Goal: Task Accomplishment & Management: Use online tool/utility

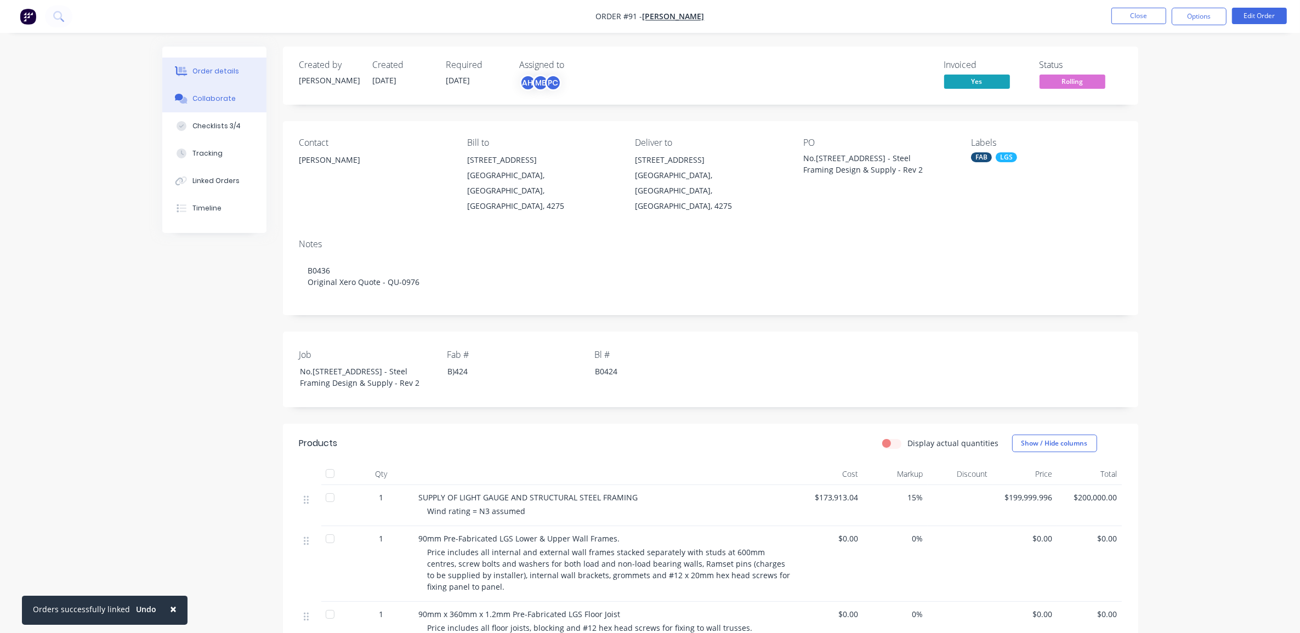
click at [230, 91] on button "Collaborate" at bounding box center [214, 98] width 104 height 27
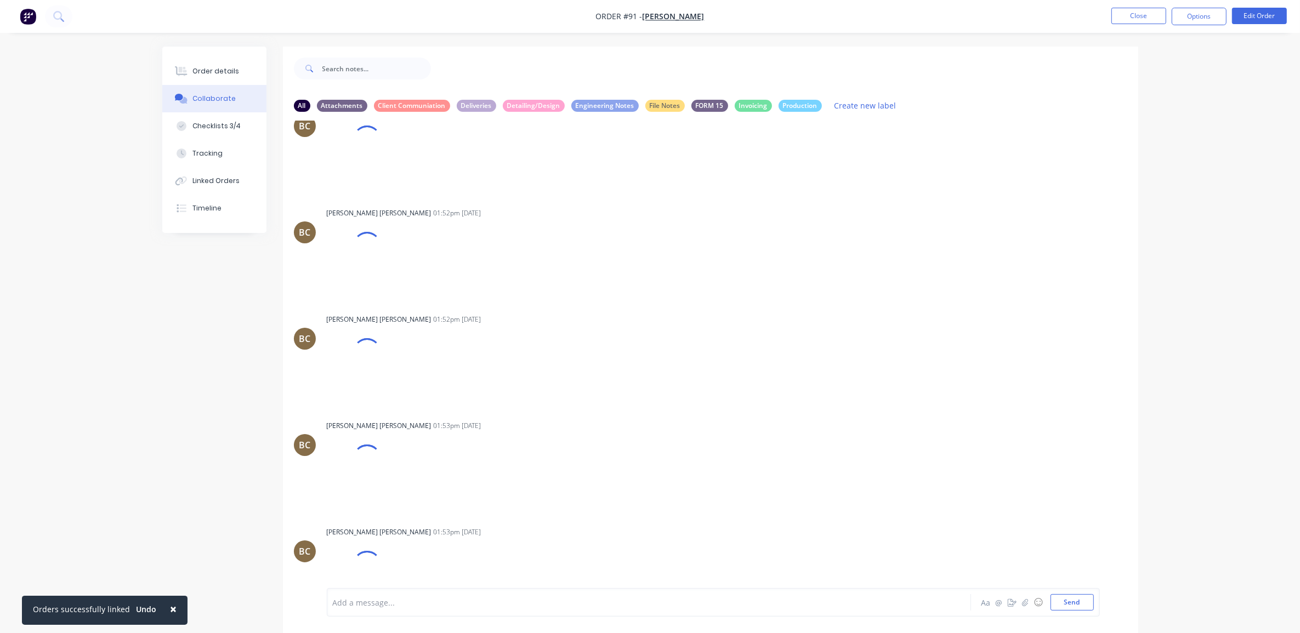
scroll to position [7866, 0]
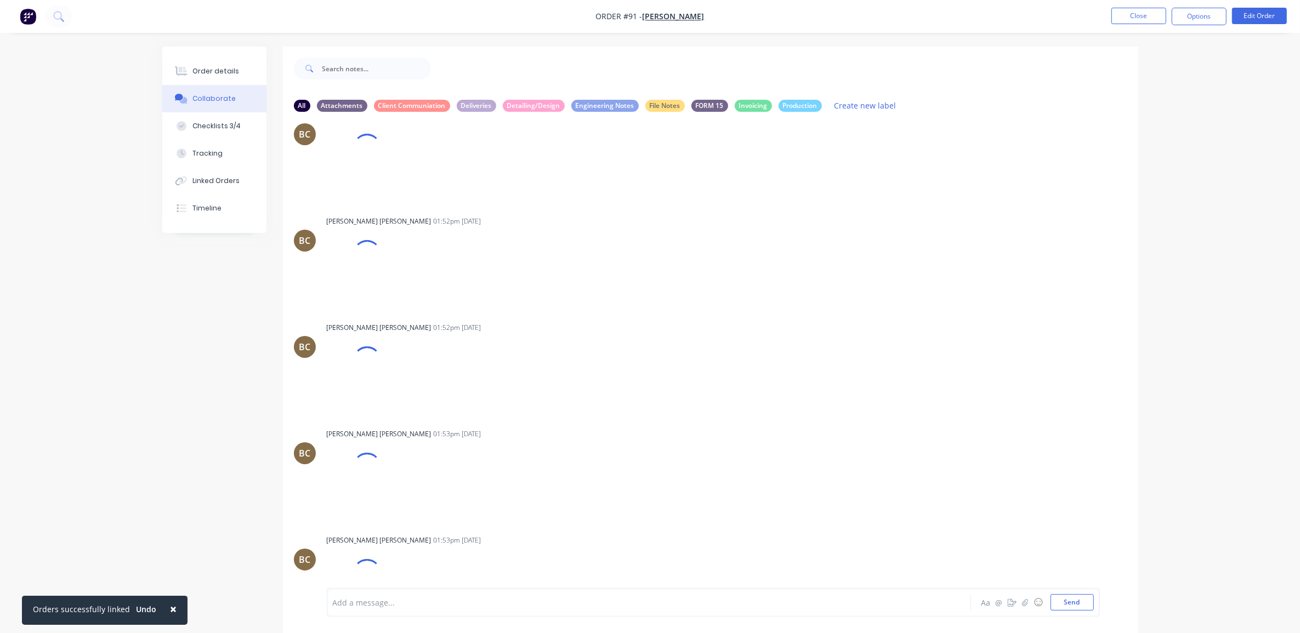
click at [371, 554] on div at bounding box center [366, 573] width 39 height 39
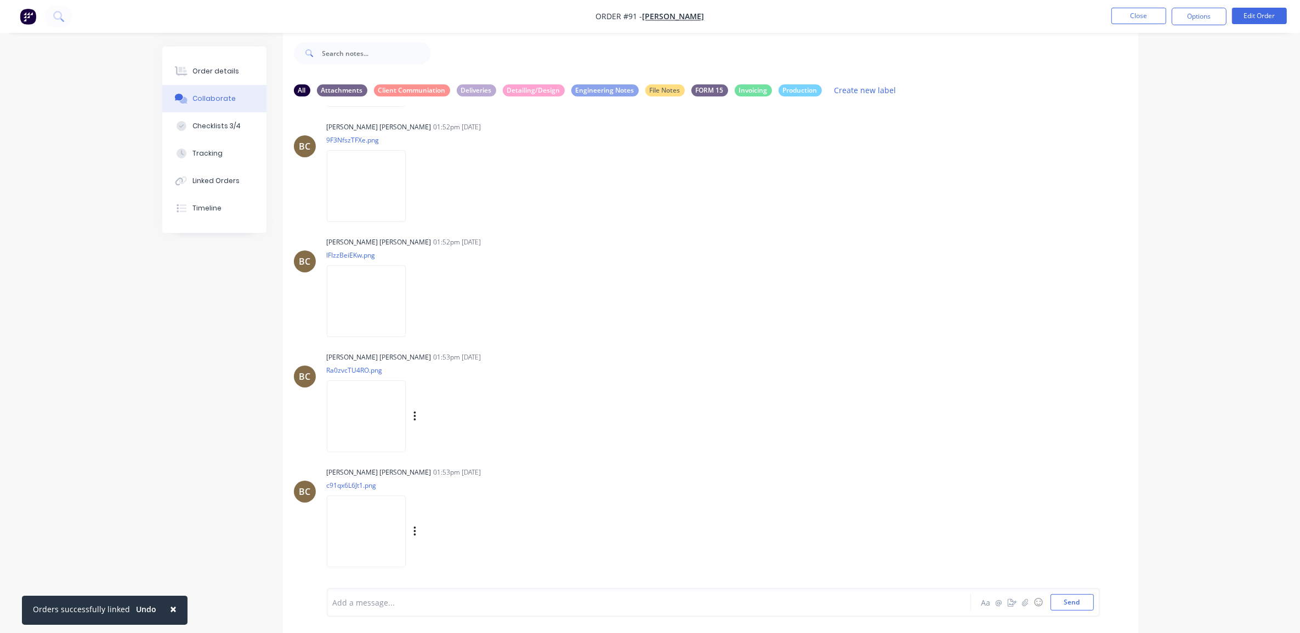
scroll to position [17, 0]
click at [361, 321] on img at bounding box center [366, 300] width 79 height 72
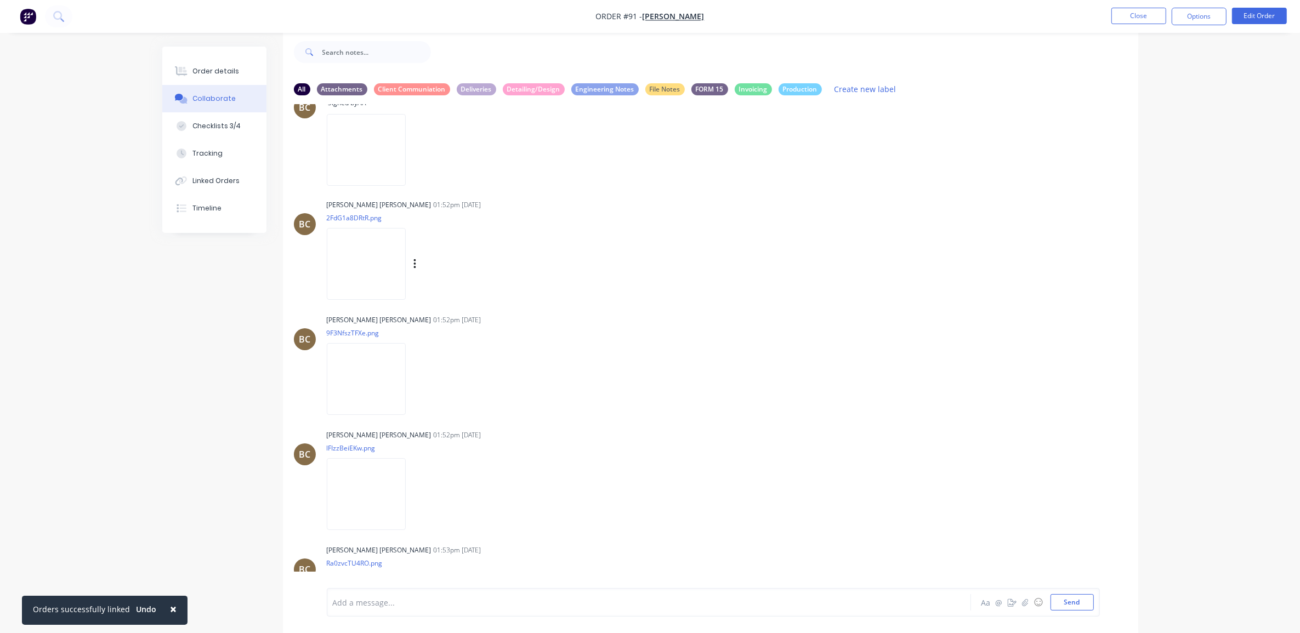
scroll to position [8100, 0]
click at [384, 271] on img at bounding box center [366, 266] width 79 height 72
click at [379, 399] on img at bounding box center [366, 381] width 79 height 72
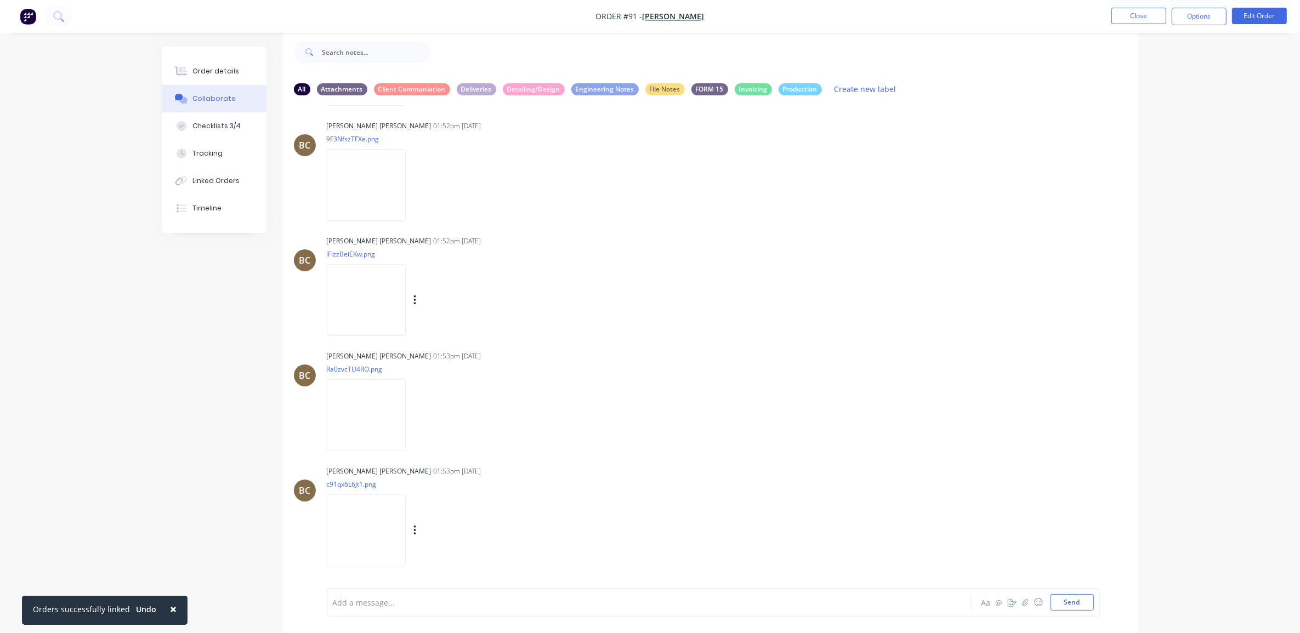
scroll to position [8305, 0]
click at [382, 450] on img at bounding box center [366, 415] width 79 height 72
click at [377, 508] on img at bounding box center [366, 531] width 79 height 72
click at [242, 127] on button "Checklists 3/4" at bounding box center [214, 125] width 104 height 27
type textarea "x"
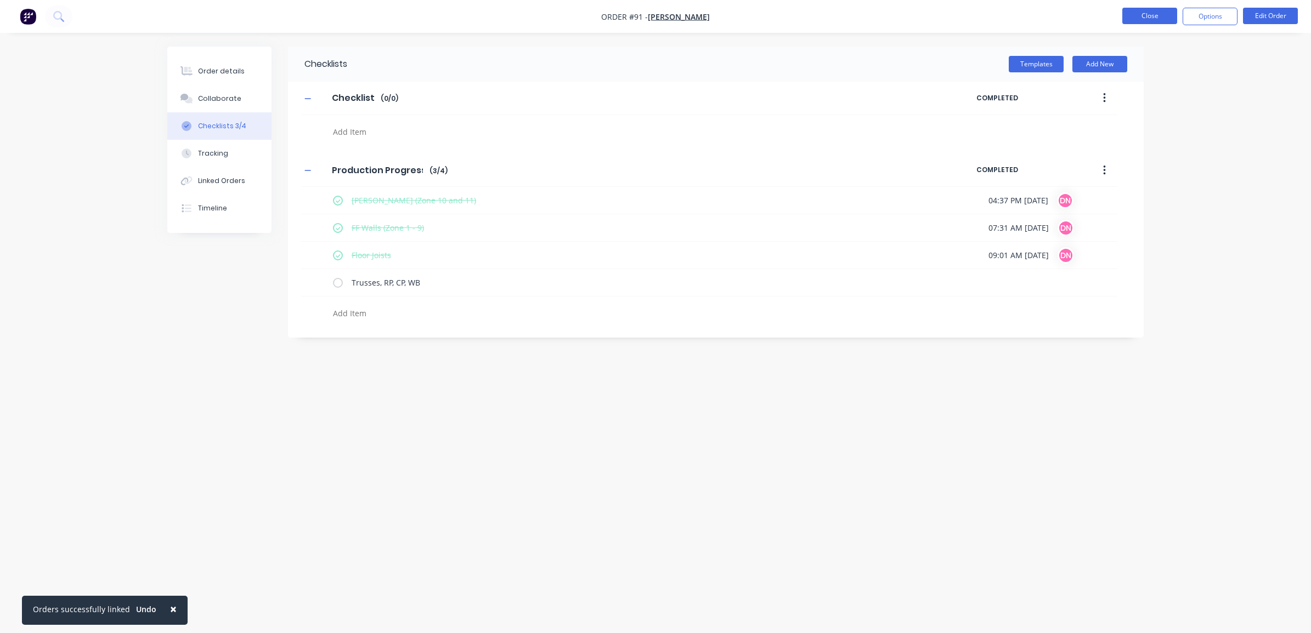
click at [1132, 13] on button "Close" at bounding box center [1149, 16] width 55 height 16
